Goal: Transaction & Acquisition: Subscribe to service/newsletter

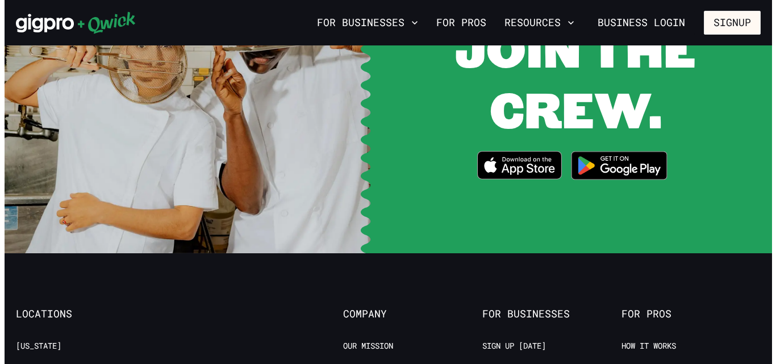
scroll to position [2236, 0]
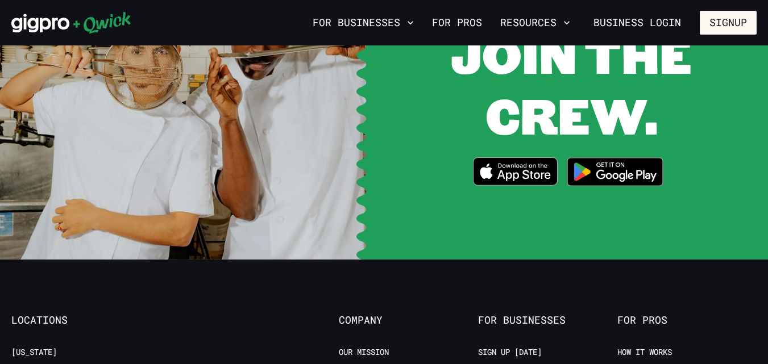
click at [725, 32] on button "Signup" at bounding box center [728, 23] width 57 height 24
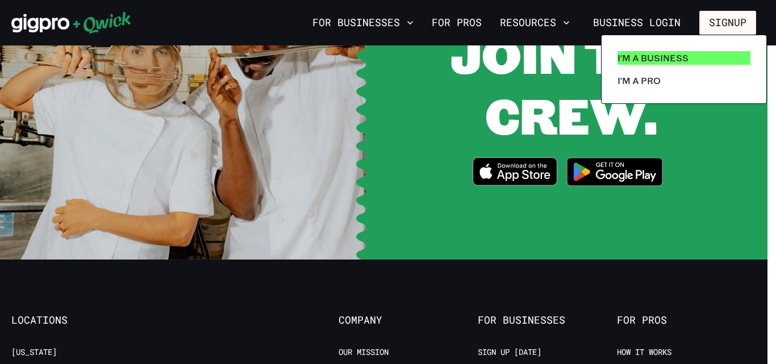
click at [651, 55] on p "I'm a Business" at bounding box center [653, 58] width 71 height 14
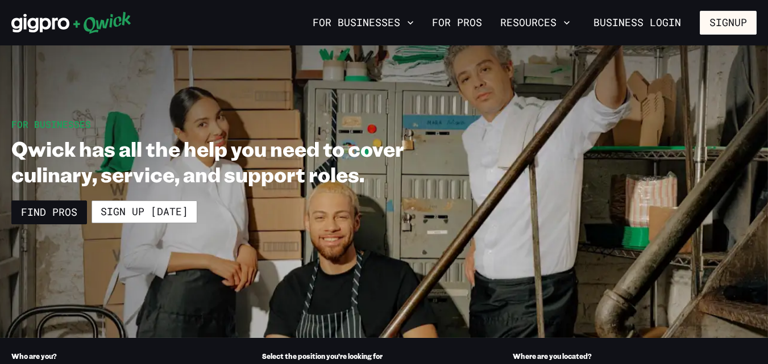
scroll to position [171, 0]
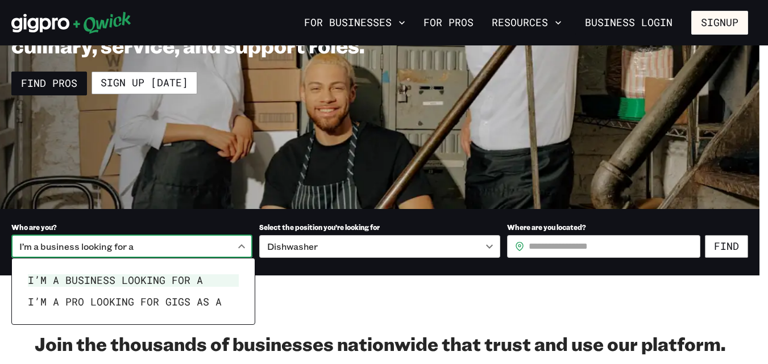
click at [114, 194] on body "**********" at bounding box center [384, 11] width 768 height 364
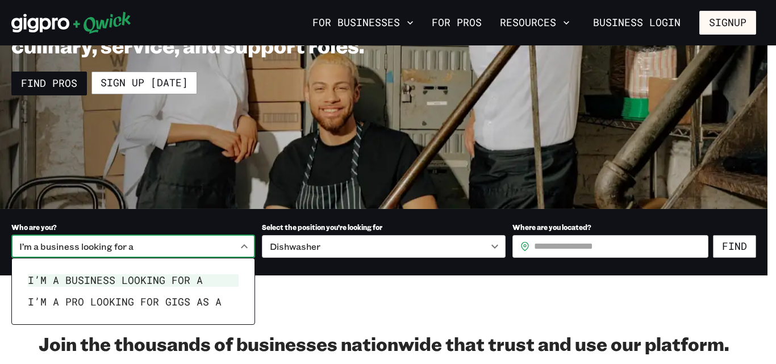
click at [347, 252] on div at bounding box center [388, 182] width 776 height 364
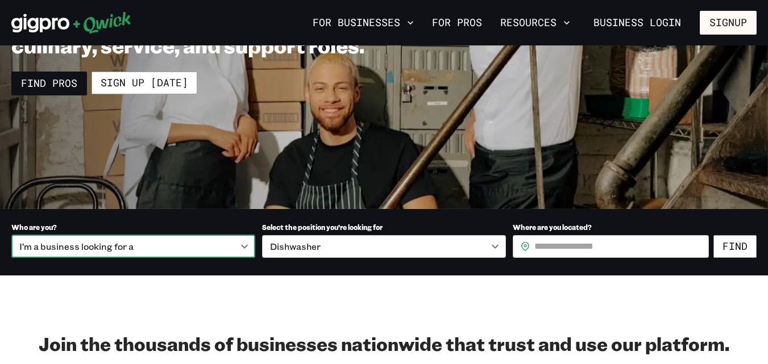
click at [331, 194] on body "**********" at bounding box center [384, 11] width 768 height 364
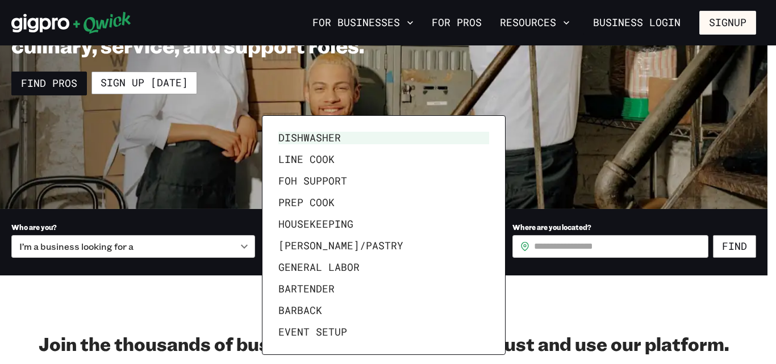
click at [126, 175] on div at bounding box center [388, 182] width 776 height 364
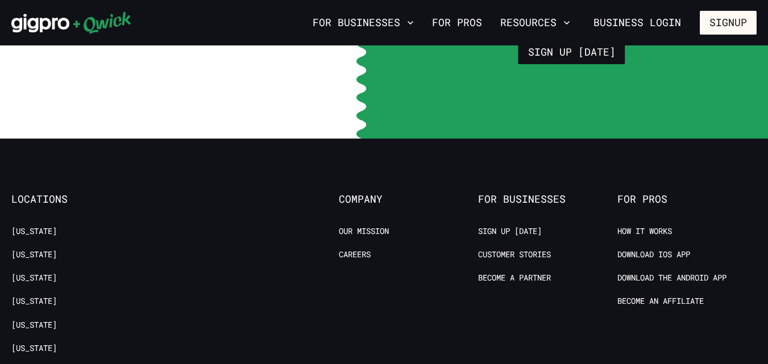
scroll to position [0, 0]
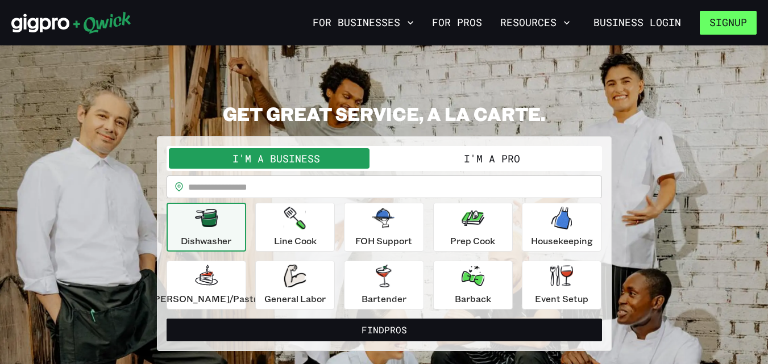
click at [733, 26] on button "Signup" at bounding box center [728, 23] width 57 height 24
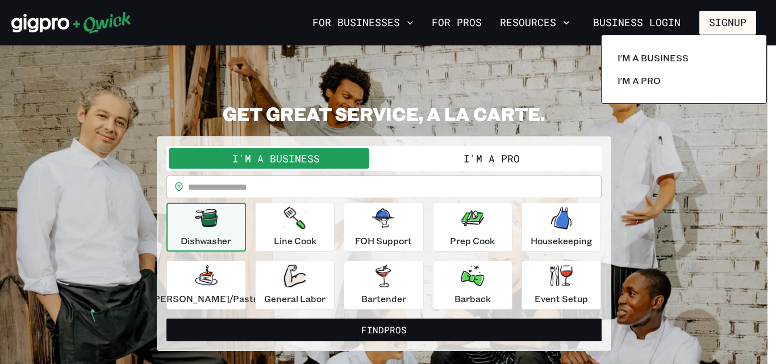
click at [504, 36] on div at bounding box center [388, 182] width 776 height 364
